Goal: Communication & Community: Connect with others

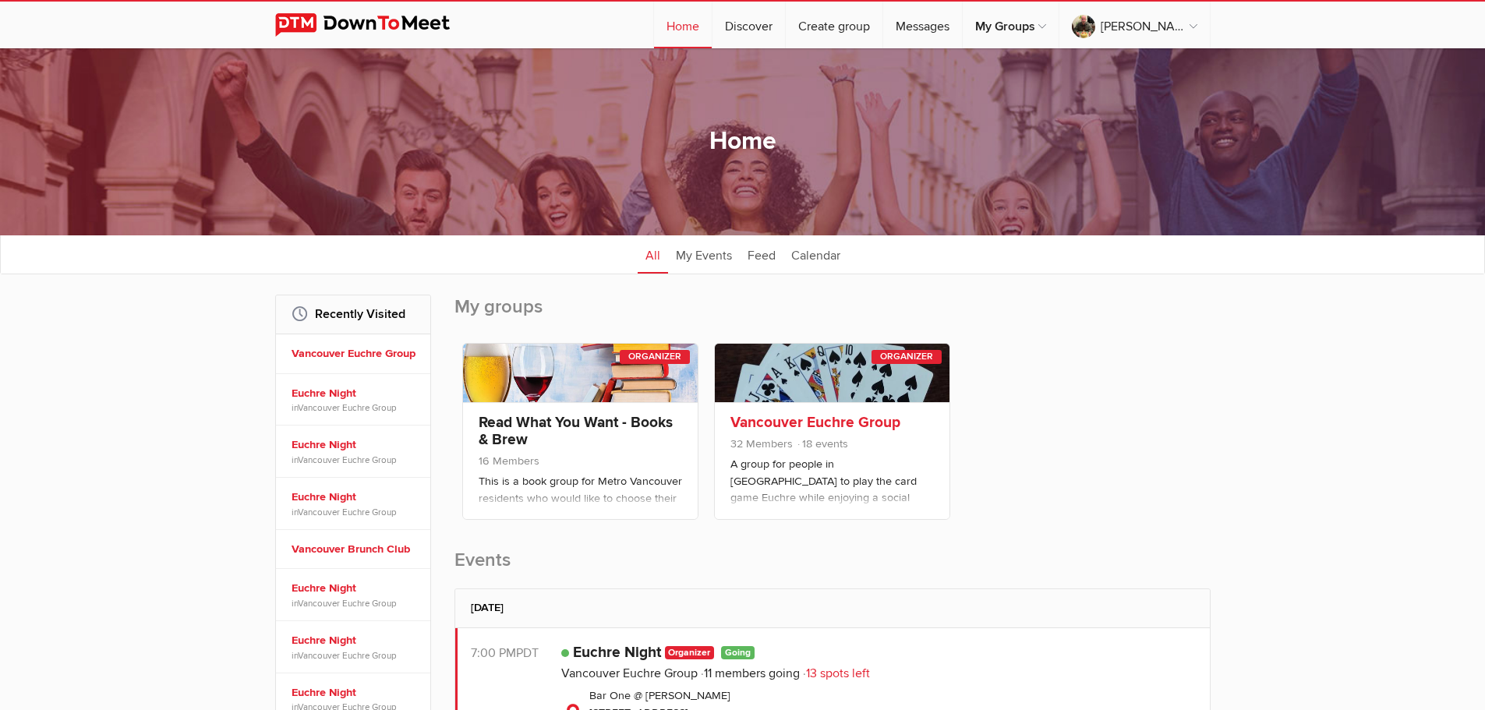
click at [840, 420] on link "Vancouver Euchre Group" at bounding box center [816, 422] width 170 height 19
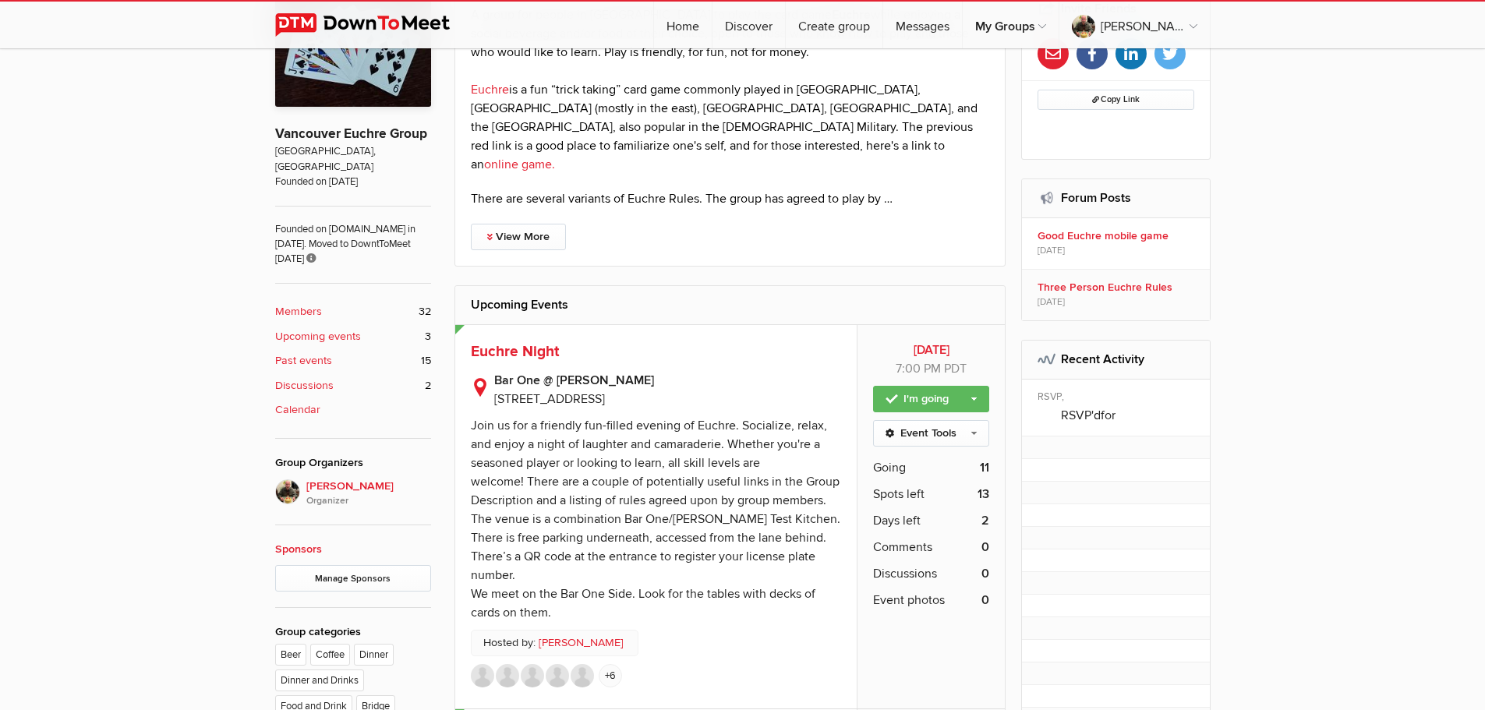
scroll to position [484, 0]
click at [503, 343] on span "Euchre Night" at bounding box center [515, 352] width 88 height 19
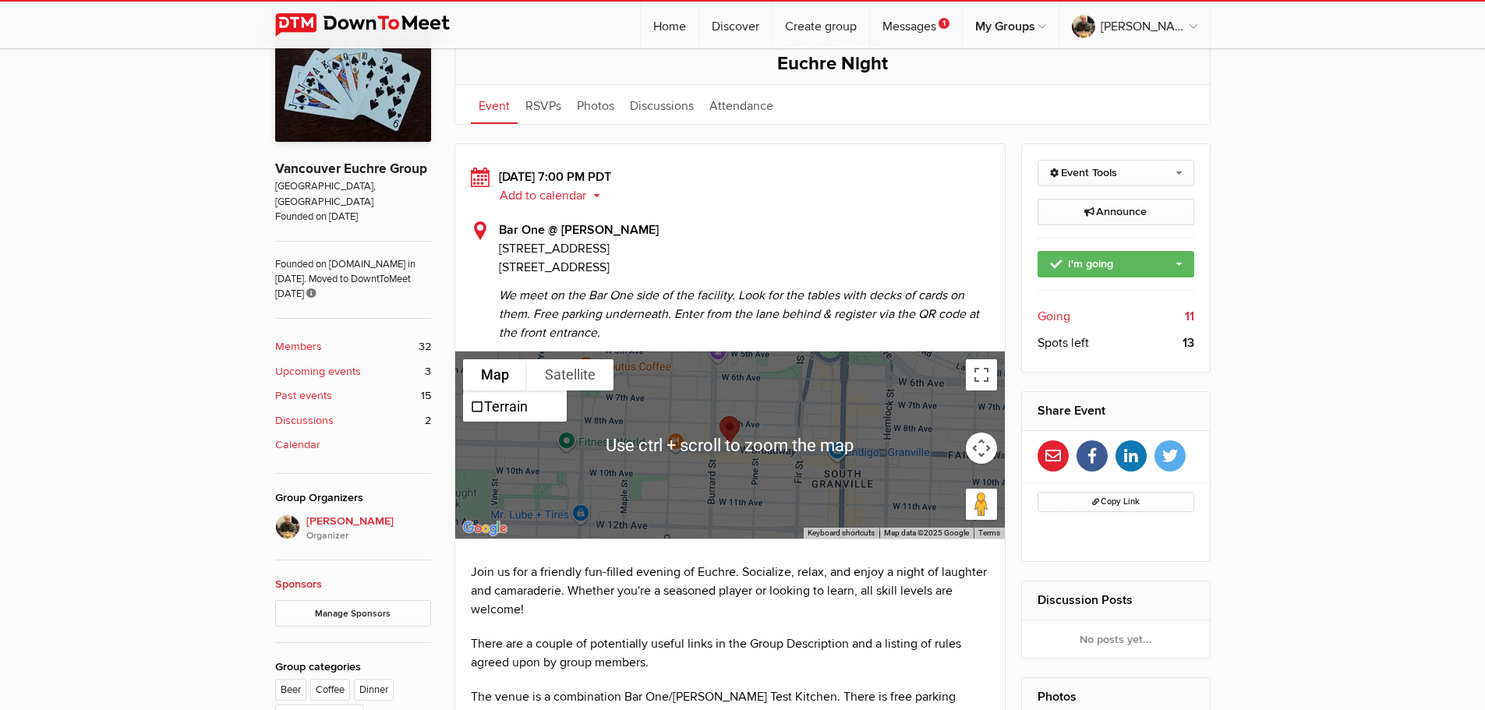
scroll to position [449, 0]
click at [536, 99] on link "RSVPs" at bounding box center [543, 105] width 51 height 39
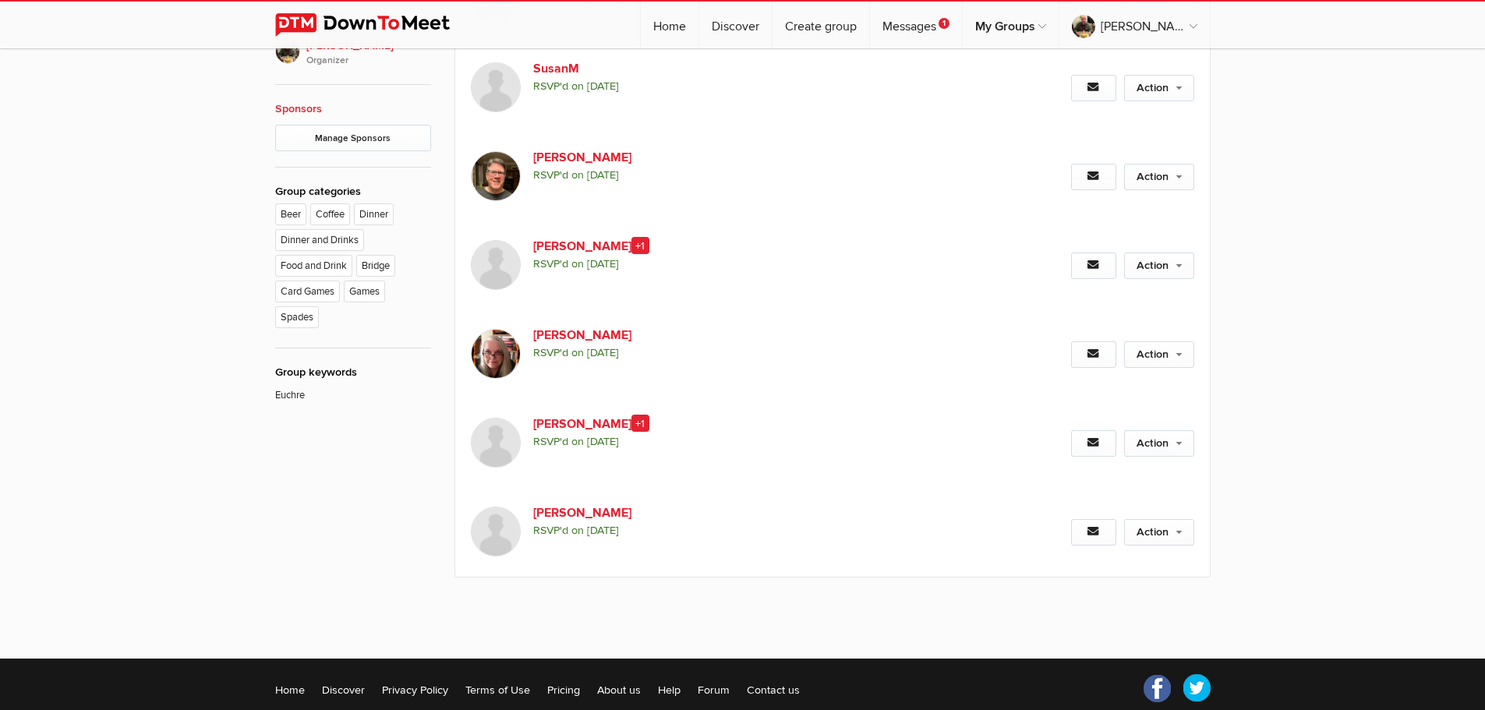
scroll to position [926, 0]
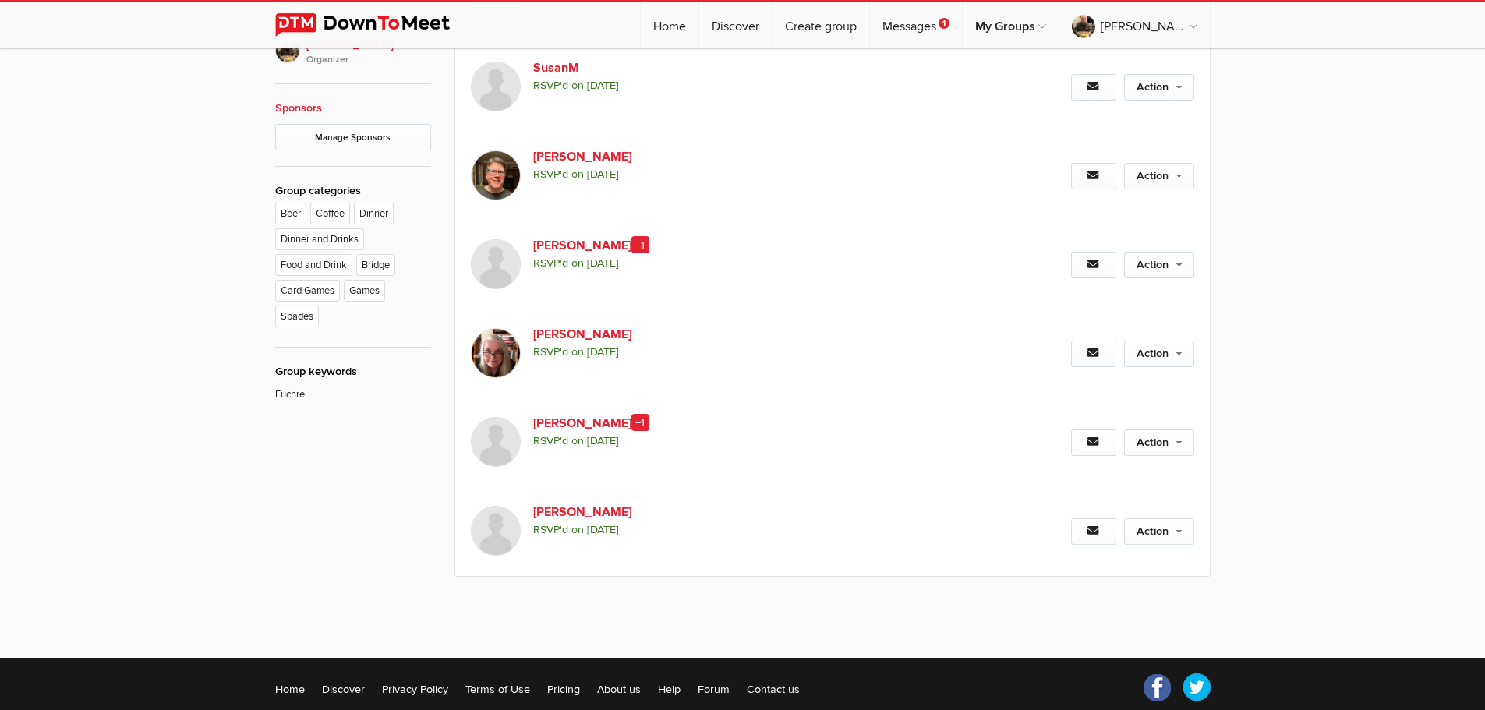
click at [577, 514] on link "[PERSON_NAME]" at bounding box center [666, 512] width 267 height 19
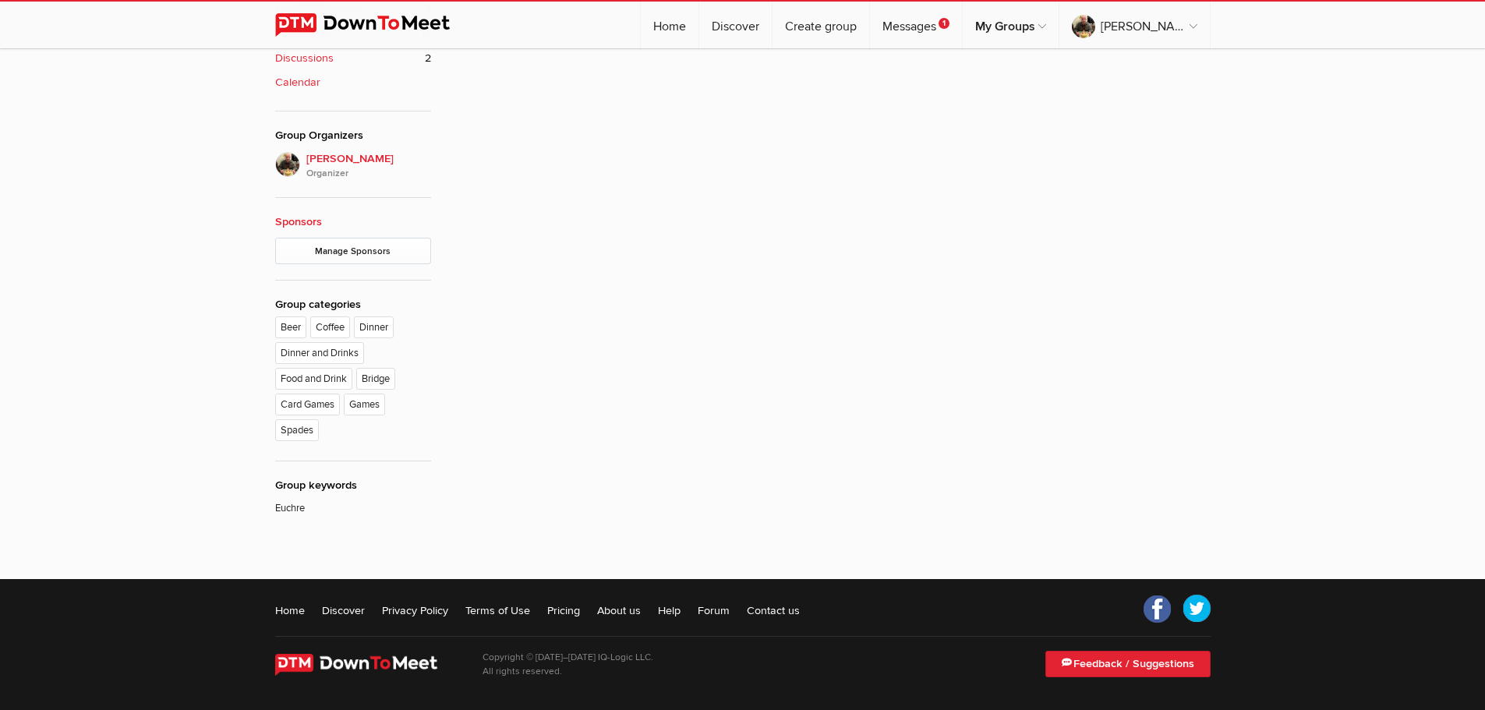
scroll to position [420, 0]
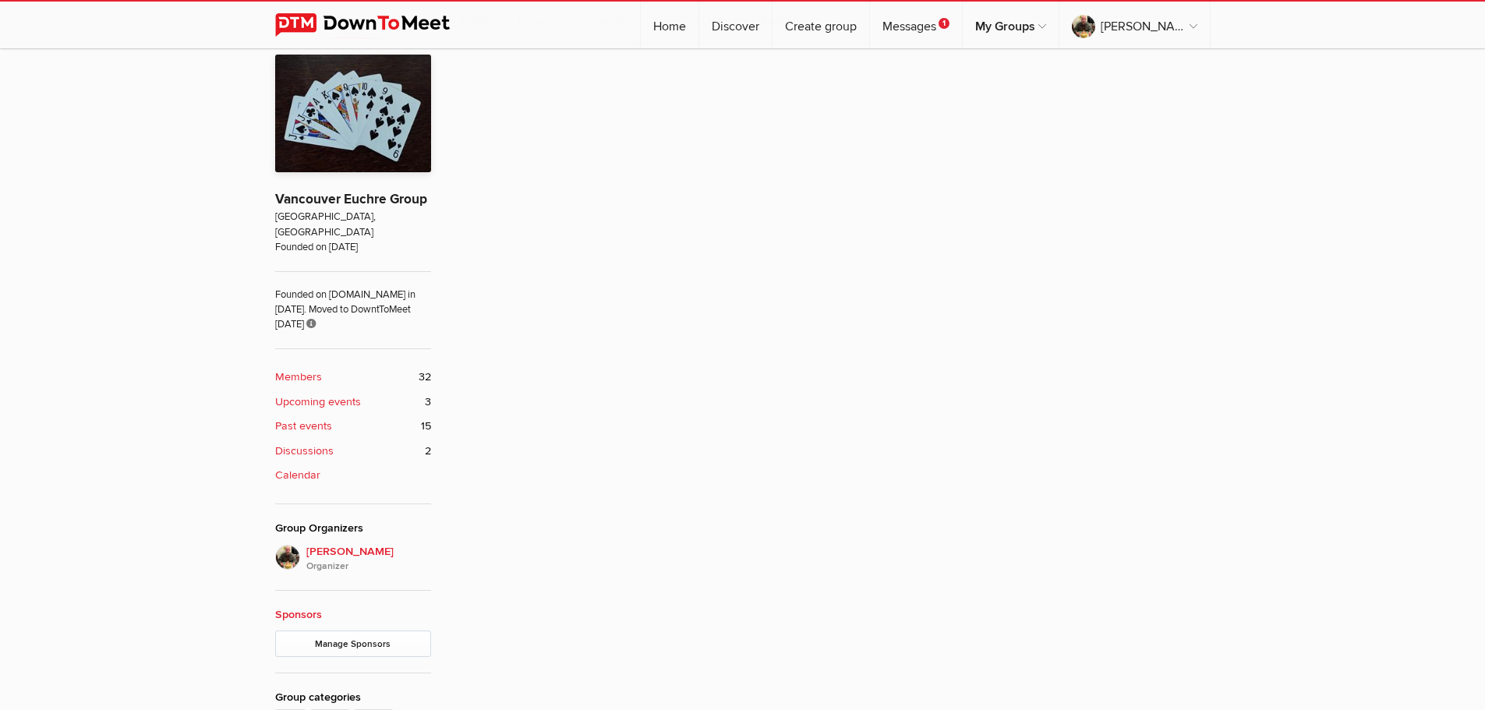
scroll to position [797, 0]
